Goal: Task Accomplishment & Management: Use online tool/utility

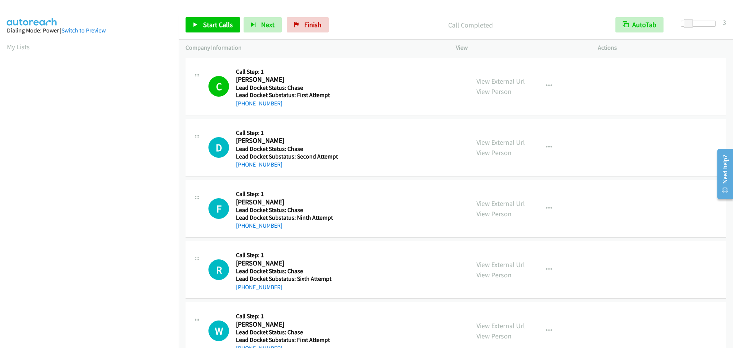
scroll to position [81, 0]
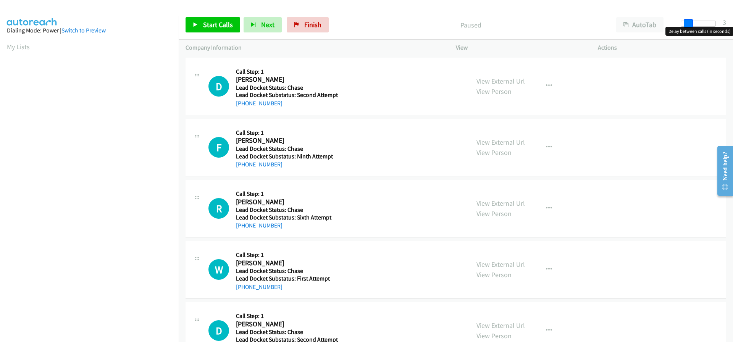
drag, startPoint x: 683, startPoint y: 21, endPoint x: 689, endPoint y: 24, distance: 6.7
click at [689, 24] on span at bounding box center [687, 23] width 9 height 9
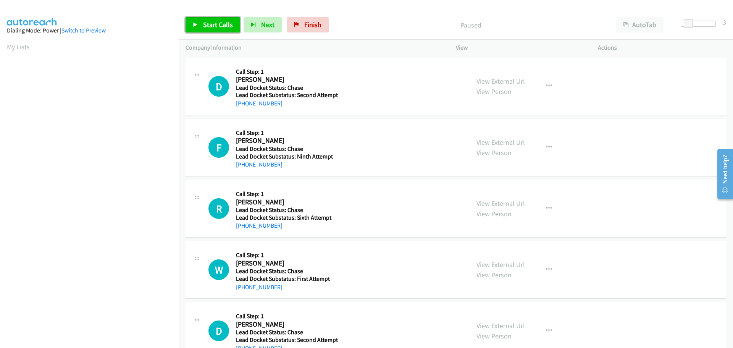
click at [214, 21] on span "Start Calls" at bounding box center [218, 24] width 30 height 9
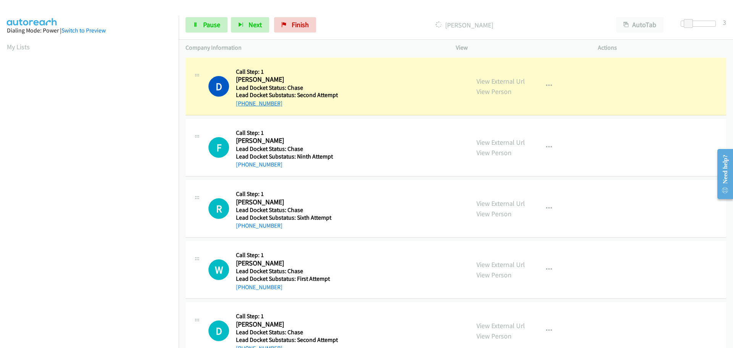
drag, startPoint x: 277, startPoint y: 104, endPoint x: 241, endPoint y: 105, distance: 36.6
click at [241, 105] on div "[PHONE_NUMBER]" at bounding box center [287, 103] width 102 height 9
copy link "[PHONE_NUMBER]"
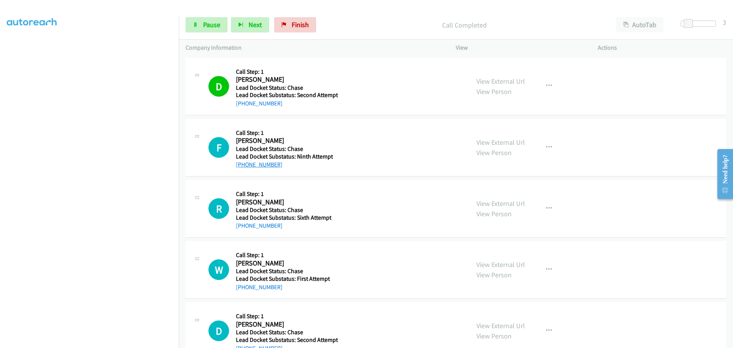
drag, startPoint x: 286, startPoint y: 163, endPoint x: 244, endPoint y: 164, distance: 42.0
click at [244, 164] on div "[PHONE_NUMBER]" at bounding box center [286, 164] width 100 height 9
copy link "[PHONE_NUMBER]"
drag, startPoint x: 281, startPoint y: 226, endPoint x: 243, endPoint y: 225, distance: 38.2
click at [243, 225] on div "[PHONE_NUMBER]" at bounding box center [286, 225] width 100 height 9
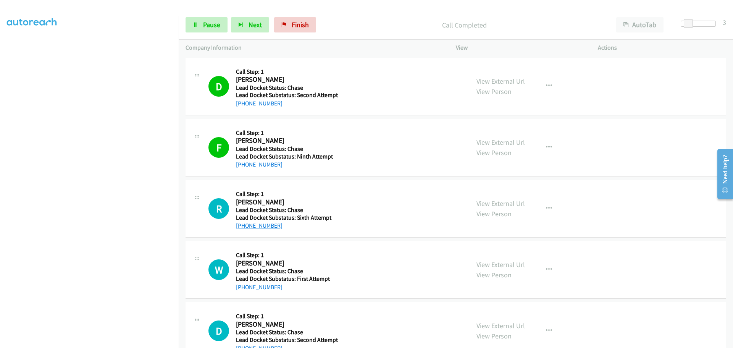
copy link "[PHONE_NUMBER]"
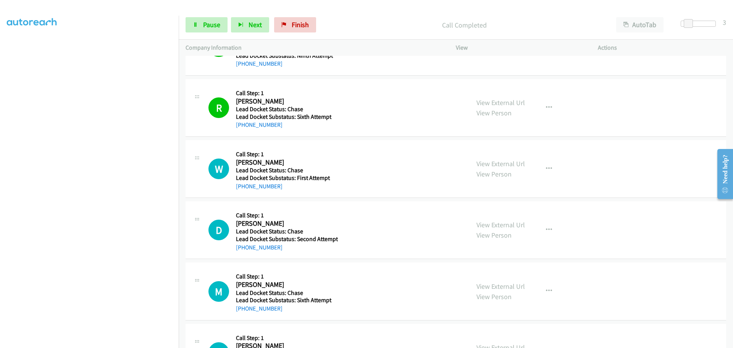
scroll to position [114, 0]
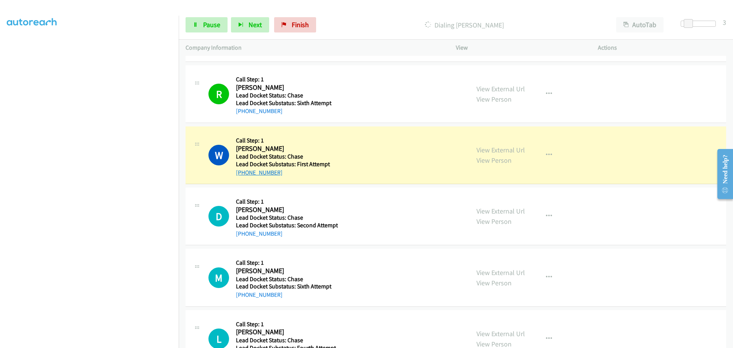
drag, startPoint x: 280, startPoint y: 172, endPoint x: 243, endPoint y: 173, distance: 37.0
click at [243, 173] on div "[PHONE_NUMBER]" at bounding box center [286, 172] width 100 height 9
copy link "[PHONE_NUMBER]"
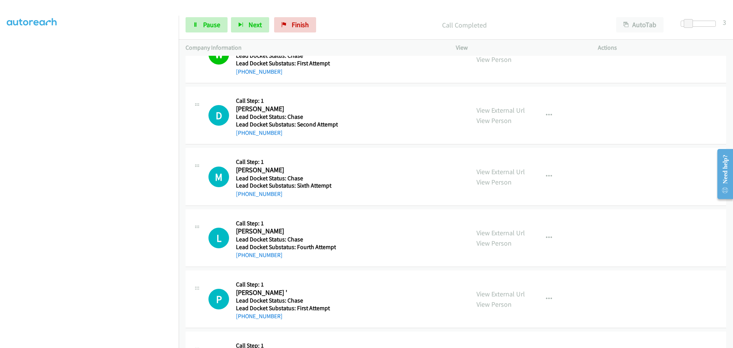
scroll to position [229, 0]
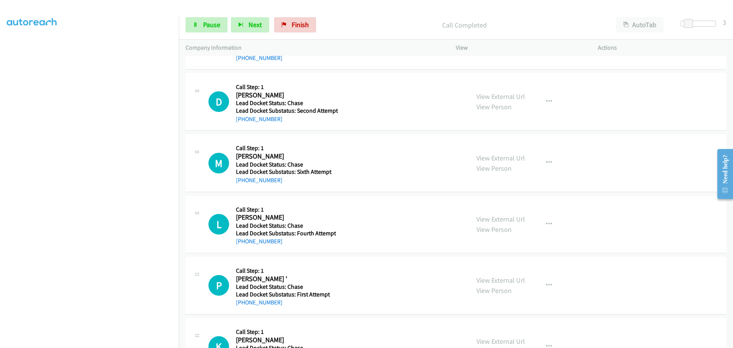
drag, startPoint x: 283, startPoint y: 121, endPoint x: 243, endPoint y: 123, distance: 40.1
click at [243, 123] on div "[PHONE_NUMBER]" at bounding box center [287, 118] width 102 height 9
copy link "[PHONE_NUMBER]"
drag, startPoint x: 279, startPoint y: 181, endPoint x: 243, endPoint y: 184, distance: 36.4
click at [243, 184] on div "[PHONE_NUMBER]" at bounding box center [286, 180] width 100 height 9
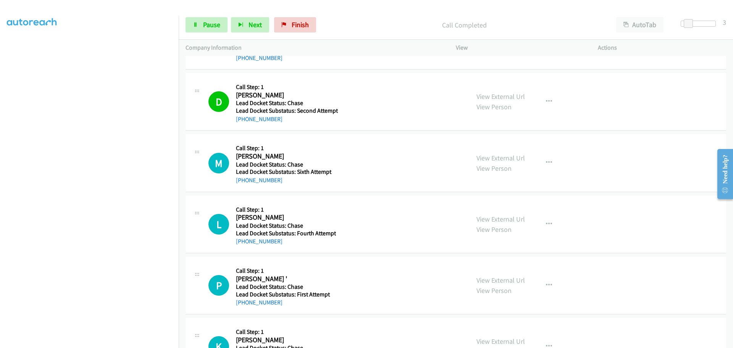
copy link "[PHONE_NUMBER]"
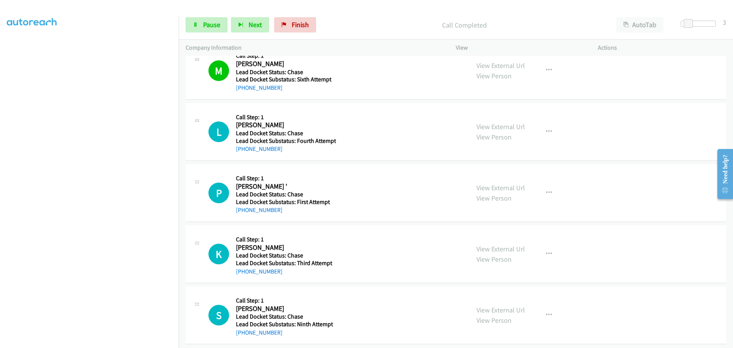
scroll to position [343, 0]
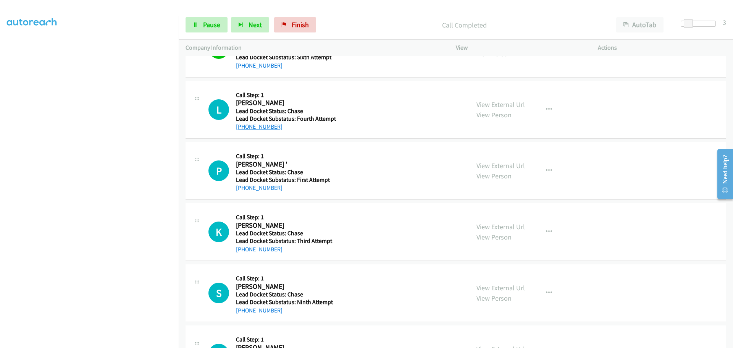
drag, startPoint x: 279, startPoint y: 128, endPoint x: 242, endPoint y: 129, distance: 37.8
click at [242, 129] on div "[PHONE_NUMBER]" at bounding box center [286, 126] width 100 height 9
copy link "[PHONE_NUMBER]"
drag, startPoint x: 284, startPoint y: 187, endPoint x: 243, endPoint y: 187, distance: 40.5
click at [243, 187] on div "[PHONE_NUMBER]" at bounding box center [286, 187] width 100 height 9
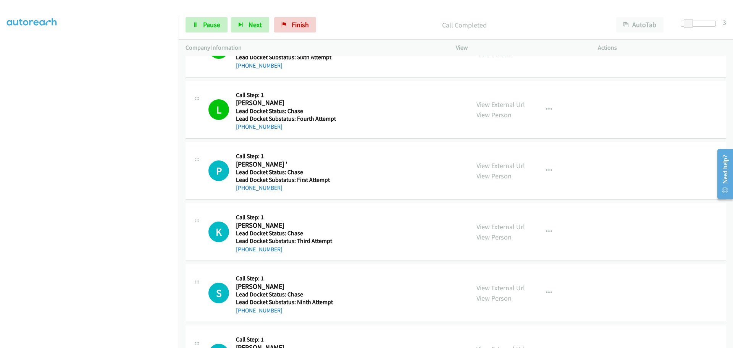
copy link "[PHONE_NUMBER]"
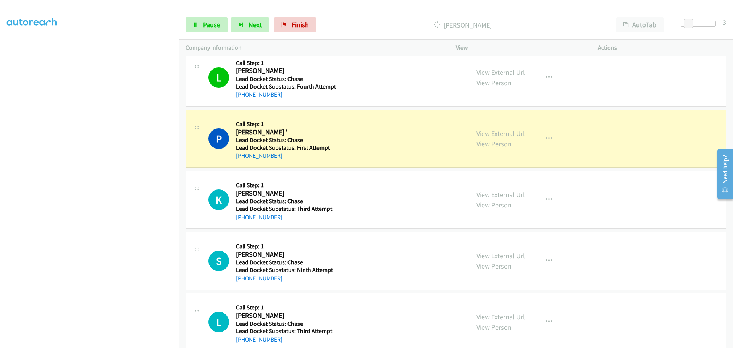
scroll to position [420, 0]
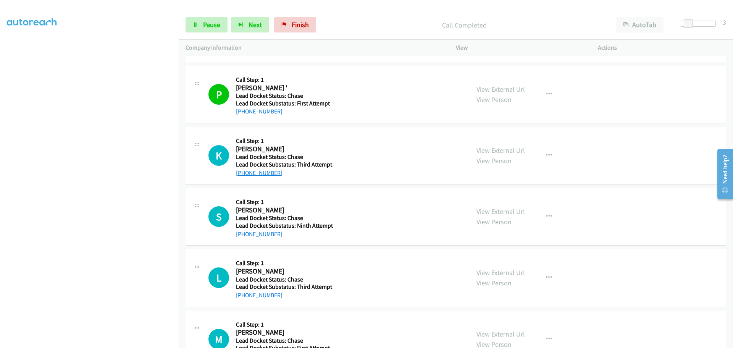
drag, startPoint x: 267, startPoint y: 170, endPoint x: 244, endPoint y: 171, distance: 22.5
click at [244, 171] on div "[PHONE_NUMBER]" at bounding box center [286, 172] width 100 height 9
copy link "[PHONE_NUMBER]"
click at [210, 26] on span "Pause" at bounding box center [211, 24] width 17 height 9
click at [210, 26] on span "Start Calls" at bounding box center [218, 24] width 30 height 9
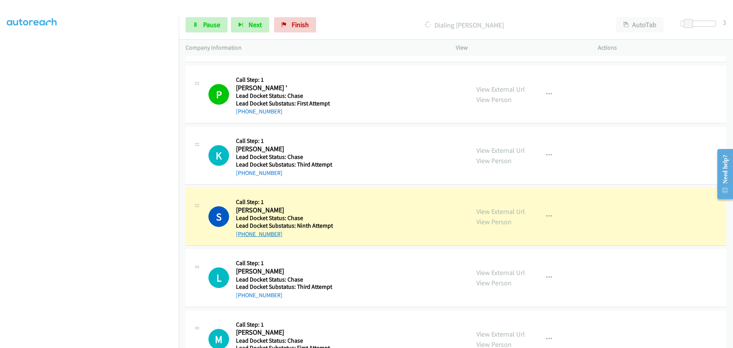
drag, startPoint x: 285, startPoint y: 234, endPoint x: 243, endPoint y: 236, distance: 41.6
click at [243, 236] on div "[PHONE_NUMBER]" at bounding box center [286, 233] width 100 height 9
copy link "[PHONE_NUMBER]"
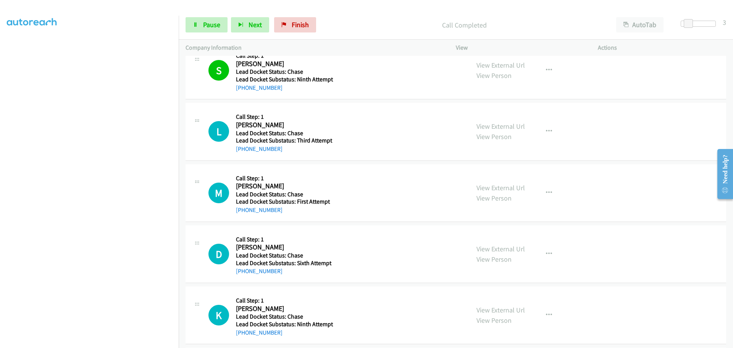
scroll to position [572, 0]
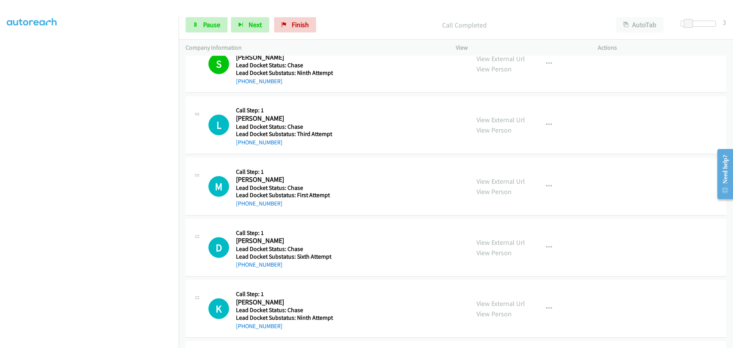
drag, startPoint x: 281, startPoint y: 141, endPoint x: 243, endPoint y: 147, distance: 38.7
click at [243, 147] on div "L Callback Scheduled Call Step: 1 [PERSON_NAME] [GEOGRAPHIC_DATA]/New_York Lead…" at bounding box center [455, 125] width 540 height 58
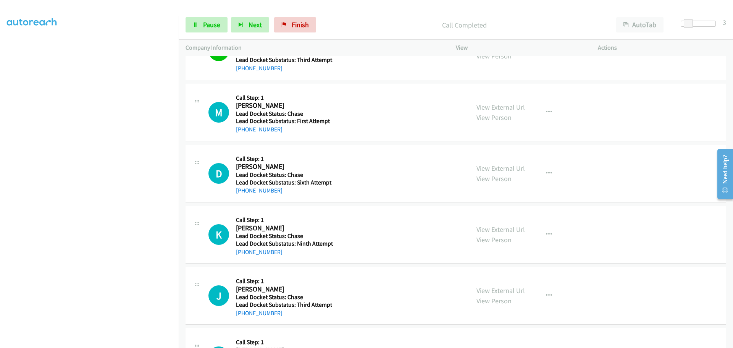
scroll to position [649, 0]
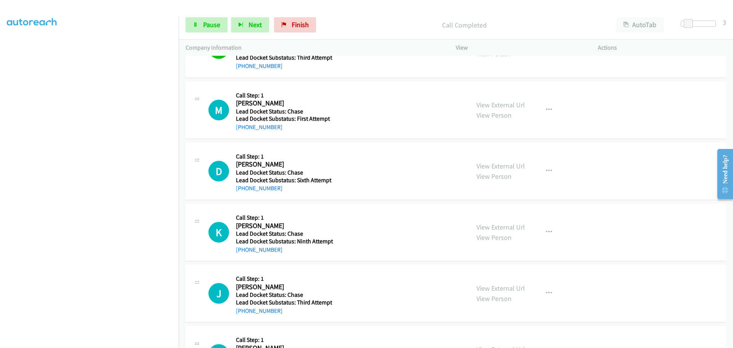
drag, startPoint x: 280, startPoint y: 129, endPoint x: 243, endPoint y: 131, distance: 36.7
click at [243, 131] on div "[PHONE_NUMBER]" at bounding box center [286, 127] width 100 height 9
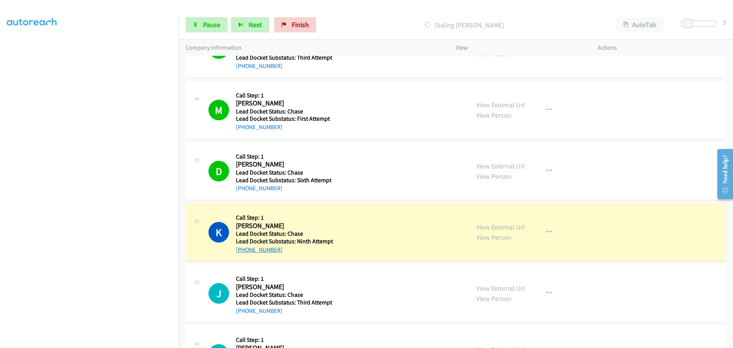
drag, startPoint x: 279, startPoint y: 250, endPoint x: 244, endPoint y: 251, distance: 34.7
click at [244, 251] on div "[PHONE_NUMBER]" at bounding box center [286, 249] width 100 height 9
click at [207, 26] on span "Pause" at bounding box center [211, 24] width 17 height 9
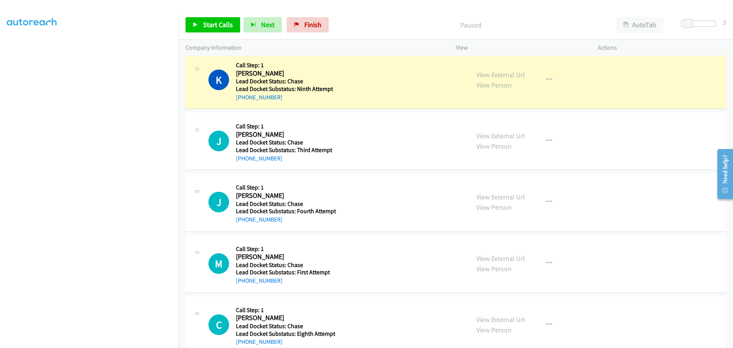
scroll to position [801, 0]
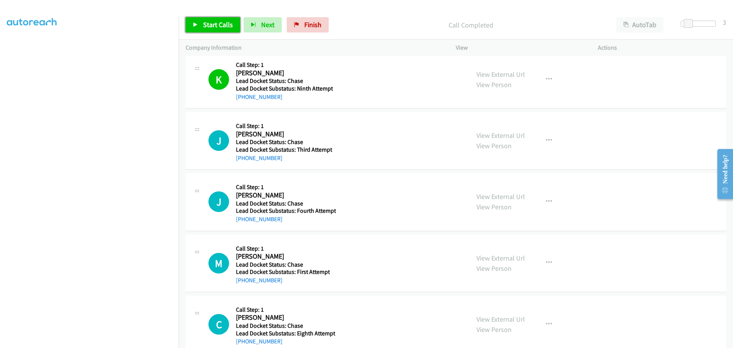
click at [222, 24] on span "Start Calls" at bounding box center [218, 24] width 30 height 9
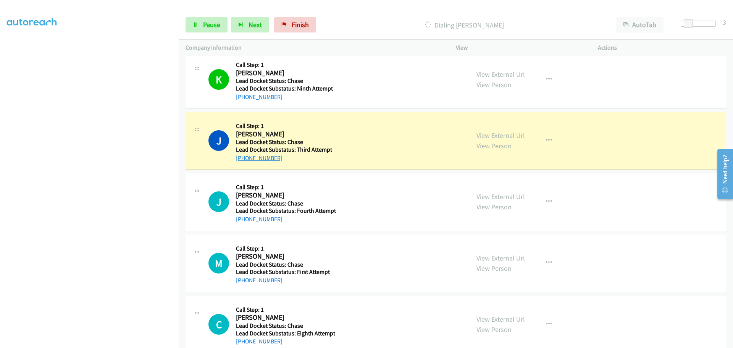
drag, startPoint x: 279, startPoint y: 159, endPoint x: 243, endPoint y: 157, distance: 35.1
click at [243, 157] on div "[PHONE_NUMBER]" at bounding box center [284, 157] width 96 height 9
click at [214, 26] on span "Pause" at bounding box center [211, 24] width 17 height 9
click at [214, 26] on span "Start Calls" at bounding box center [218, 24] width 30 height 9
click at [300, 25] on span "Finish" at bounding box center [300, 24] width 17 height 9
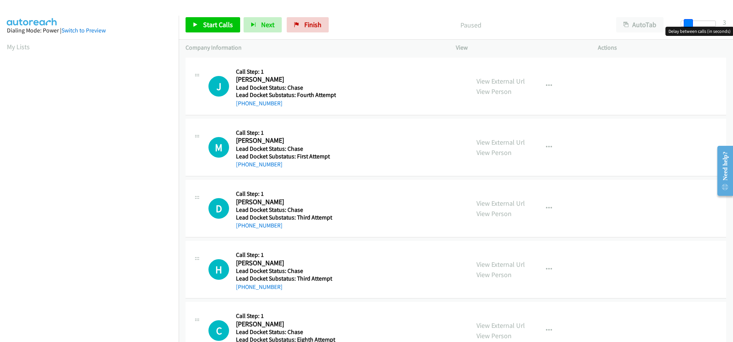
drag, startPoint x: 680, startPoint y: 23, endPoint x: 686, endPoint y: 23, distance: 5.7
click at [686, 23] on span at bounding box center [687, 23] width 9 height 9
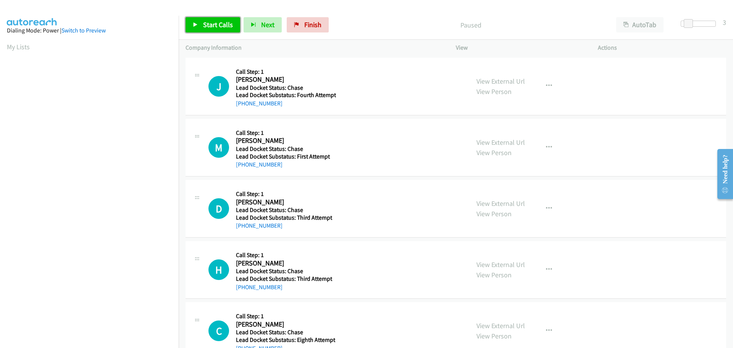
click at [218, 26] on span "Start Calls" at bounding box center [218, 24] width 30 height 9
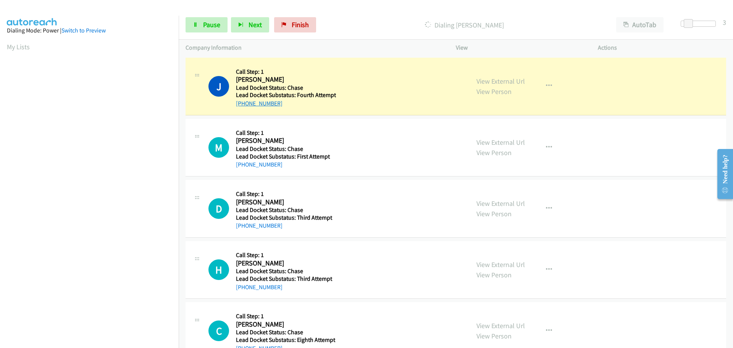
drag, startPoint x: 280, startPoint y: 104, endPoint x: 243, endPoint y: 106, distance: 36.3
click at [243, 106] on div "[PHONE_NUMBER]" at bounding box center [286, 103] width 100 height 9
copy link "520-262-6178"
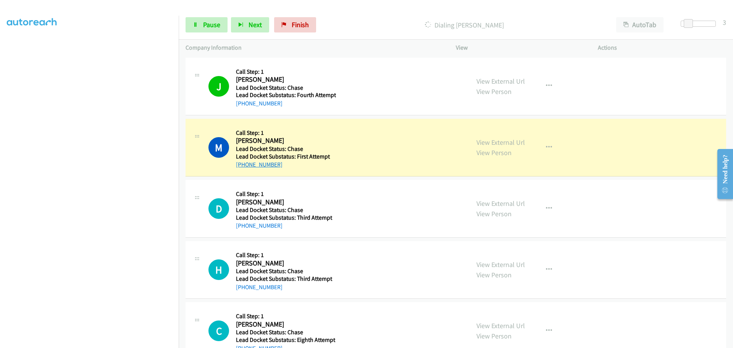
drag, startPoint x: 288, startPoint y: 165, endPoint x: 244, endPoint y: 166, distance: 43.9
click at [244, 166] on div "[PHONE_NUMBER]" at bounding box center [286, 164] width 100 height 9
copy link "470-702-0829"
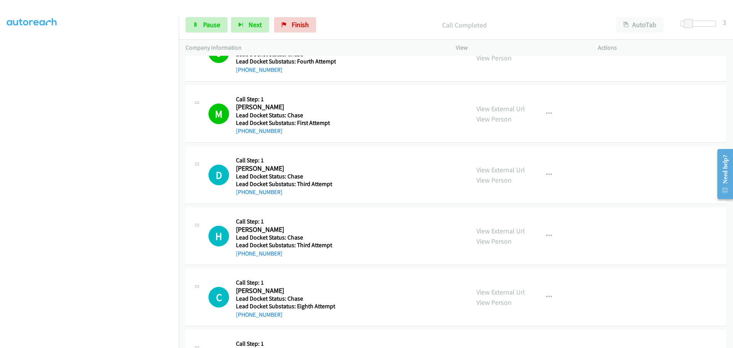
scroll to position [76, 0]
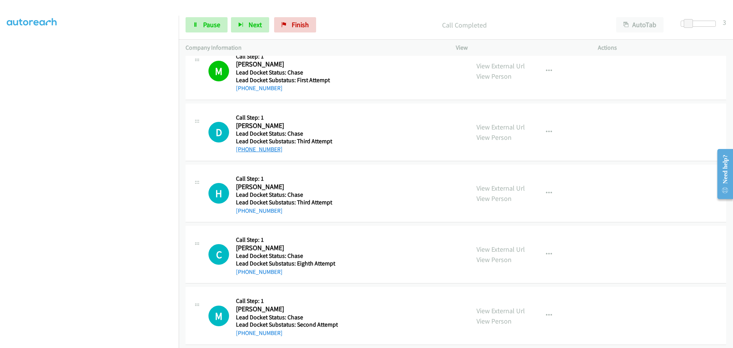
drag, startPoint x: 279, startPoint y: 148, endPoint x: 242, endPoint y: 151, distance: 36.4
click at [242, 151] on div "[PHONE_NUMBER]" at bounding box center [286, 149] width 100 height 9
copy link "931-580-5848"
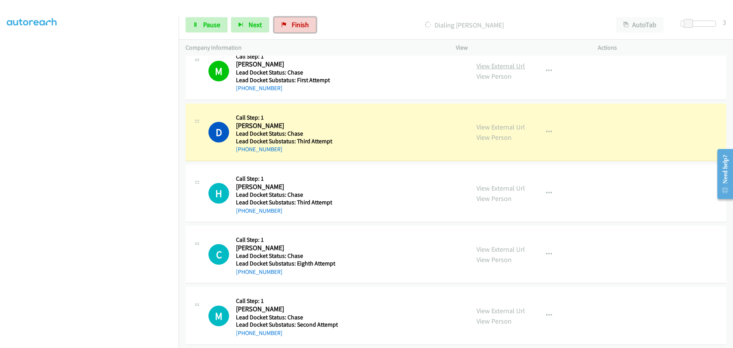
click at [294, 23] on span "Finish" at bounding box center [300, 24] width 17 height 9
